Goal: Check status

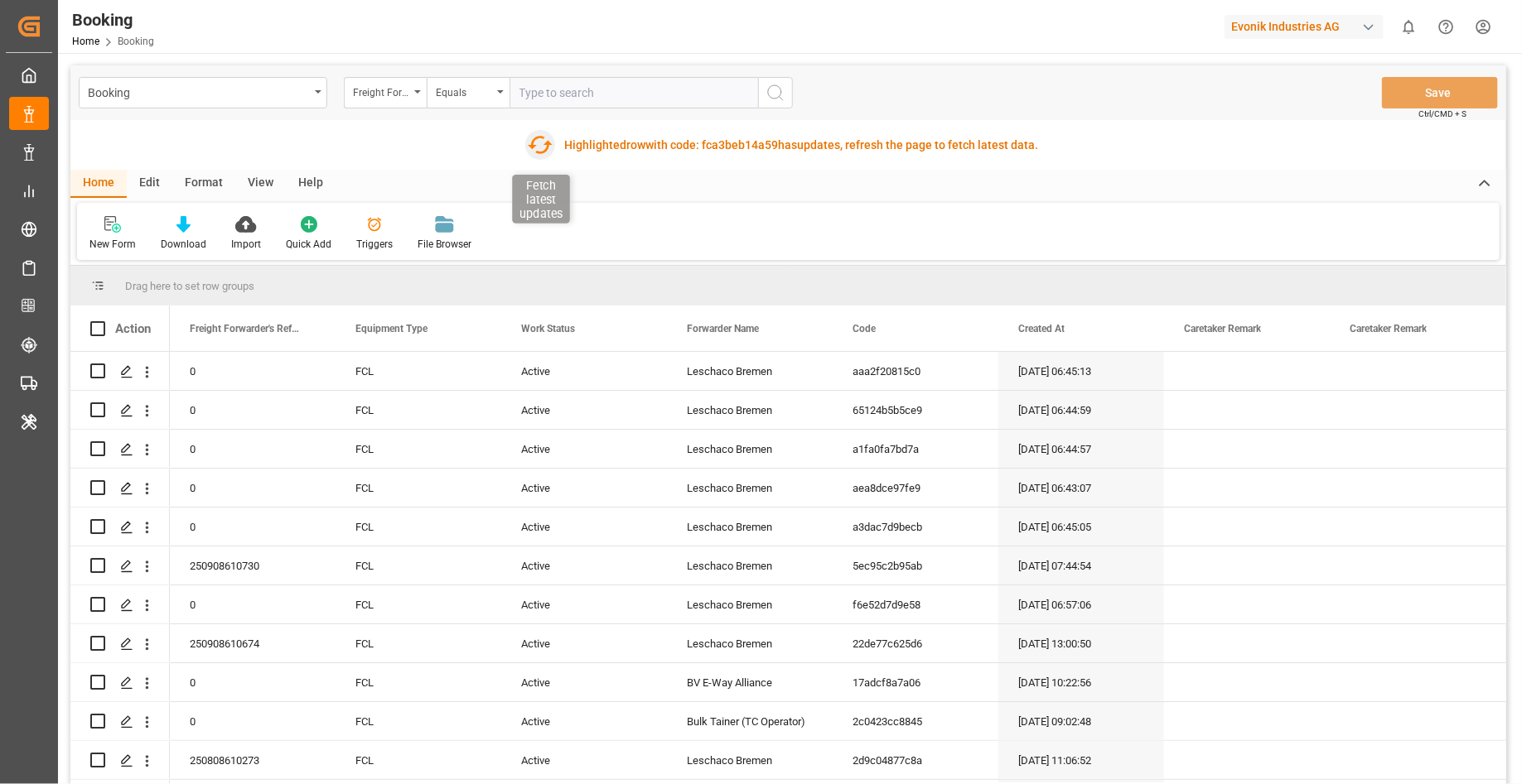
click at [529, 151] on icon "button" at bounding box center [539, 145] width 27 height 27
click at [521, 141] on div "Fetch latest updates Highlighted row with code: 21e7ca4e4358 21e7ca4e4358 has u…" at bounding box center [784, 144] width 527 height 33
click at [530, 144] on icon "button" at bounding box center [538, 144] width 25 height 19
click at [543, 148] on icon "button" at bounding box center [539, 145] width 27 height 27
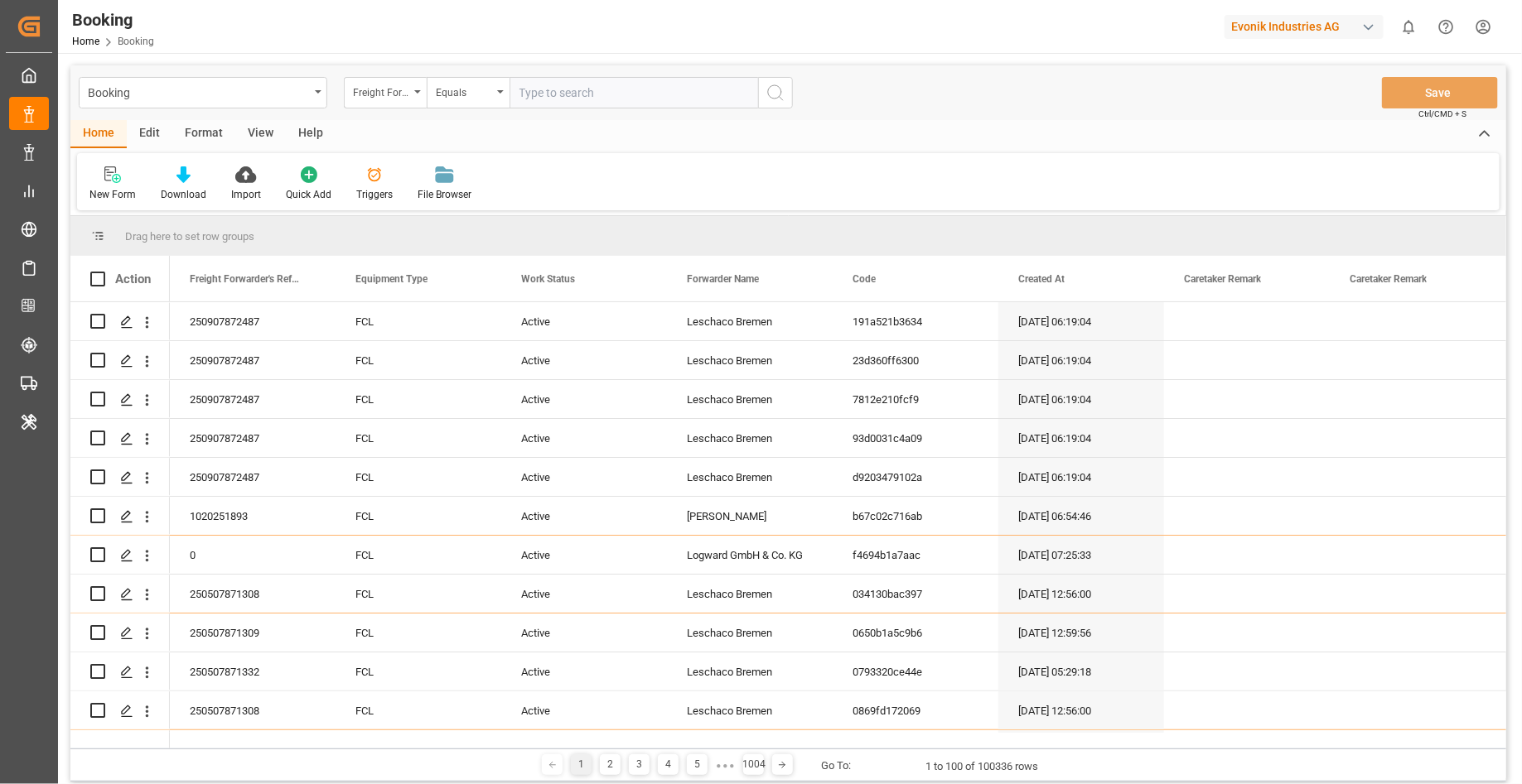
click at [1287, 21] on div "Evonik Industries AG" at bounding box center [1303, 27] width 159 height 24
